Goal: Transaction & Acquisition: Purchase product/service

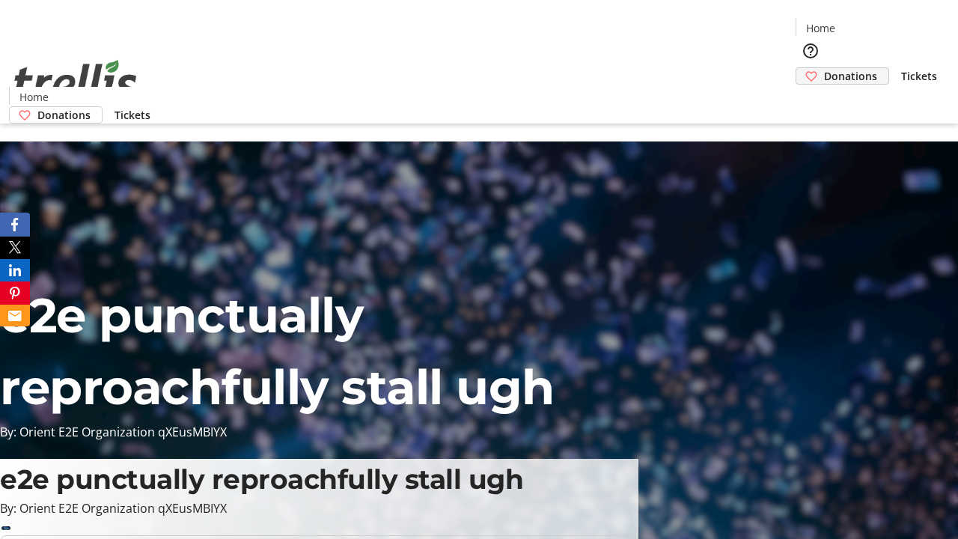
click at [824, 68] on span "Donations" at bounding box center [850, 76] width 53 height 16
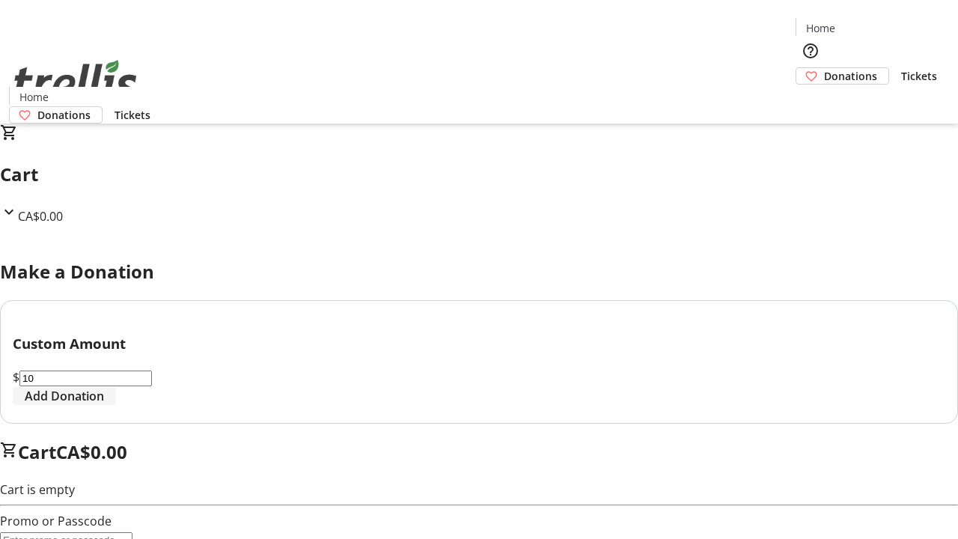
click at [104, 405] on span "Add Donation" at bounding box center [64, 396] width 79 height 18
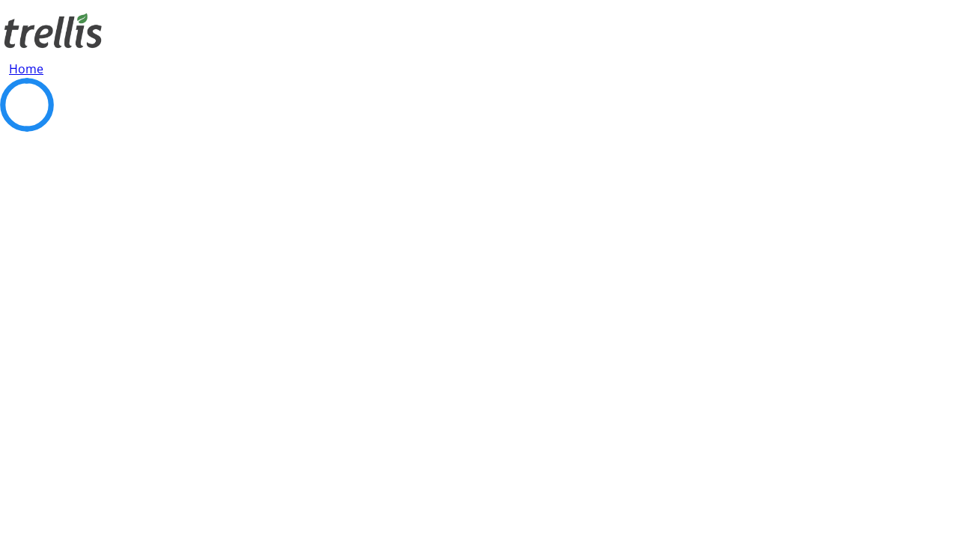
select select "CA"
